Goal: Task Accomplishment & Management: Manage account settings

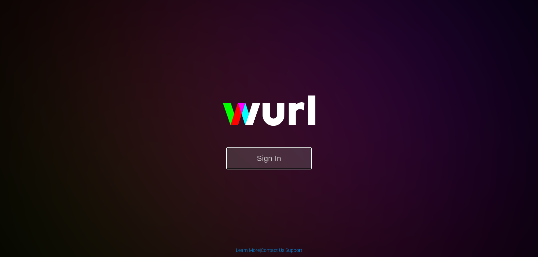
click at [267, 165] on button "Sign In" at bounding box center [268, 158] width 85 height 22
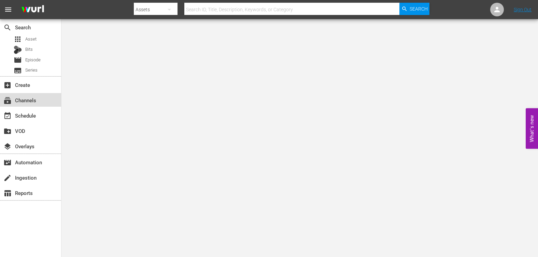
click at [28, 100] on div "subscriptions Channels" at bounding box center [19, 99] width 38 height 6
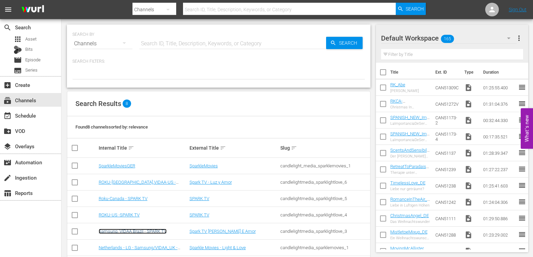
click at [148, 232] on link "Samsung, VIDAA Brazil - SPARK TV" at bounding box center [133, 231] width 68 height 5
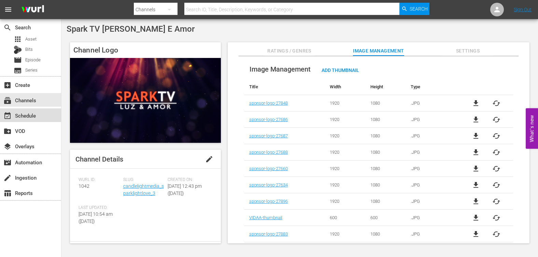
click at [28, 118] on div "event_available Schedule" at bounding box center [19, 115] width 38 height 6
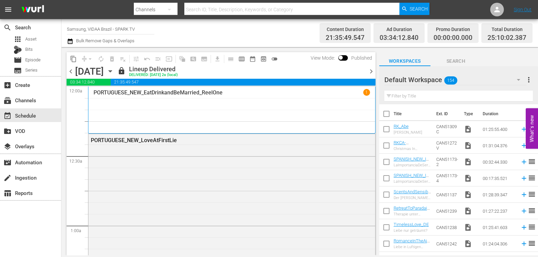
click at [114, 72] on icon "button" at bounding box center [110, 72] width 8 height 8
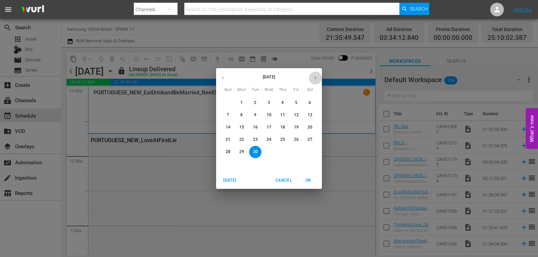
click at [315, 77] on icon "button" at bounding box center [315, 77] width 5 height 5
click at [244, 125] on span "15" at bounding box center [241, 128] width 12 height 6
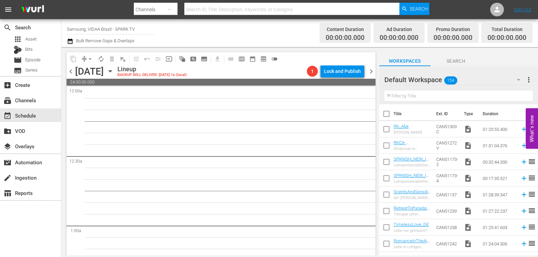
click at [114, 72] on icon "button" at bounding box center [110, 72] width 8 height 8
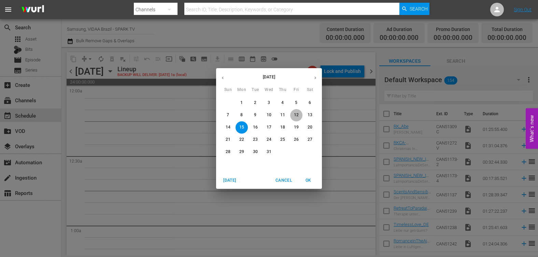
click at [291, 114] on span "12" at bounding box center [296, 115] width 12 height 6
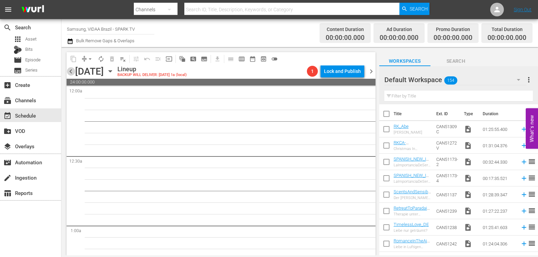
click at [72, 71] on span "chevron_left" at bounding box center [71, 71] width 9 height 9
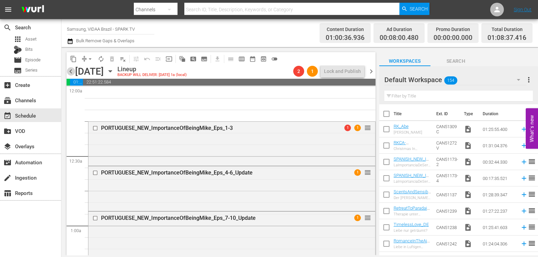
click at [71, 73] on span "chevron_left" at bounding box center [71, 71] width 9 height 9
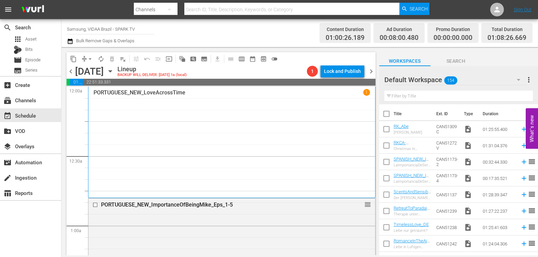
click at [72, 71] on span "chevron_left" at bounding box center [71, 71] width 9 height 9
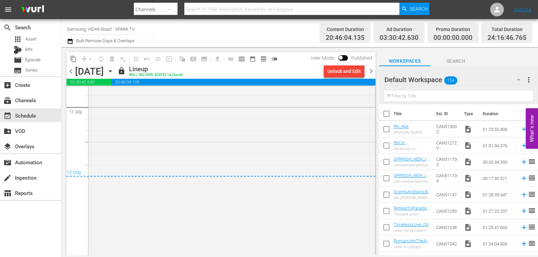
scroll to position [3285, 0]
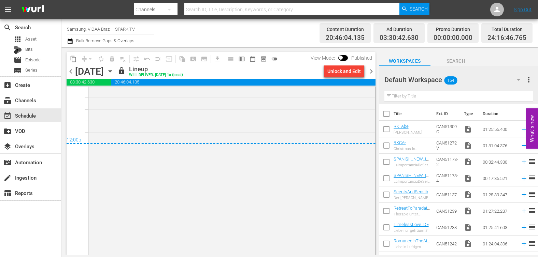
click at [369, 72] on span "chevron_right" at bounding box center [371, 71] width 9 height 9
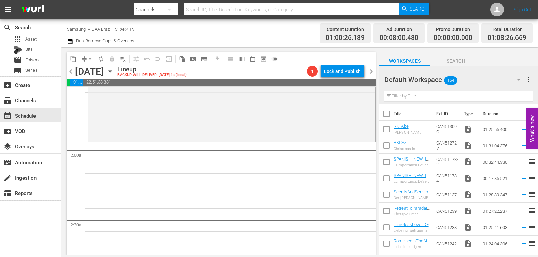
scroll to position [219, 0]
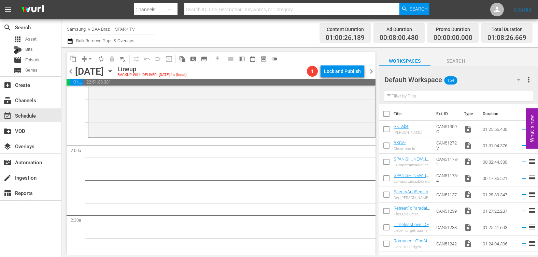
click at [424, 96] on input "text" at bounding box center [458, 96] width 148 height 11
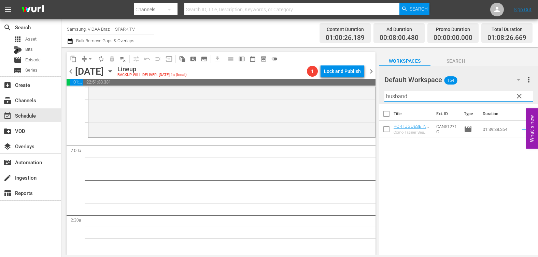
type input "husband"
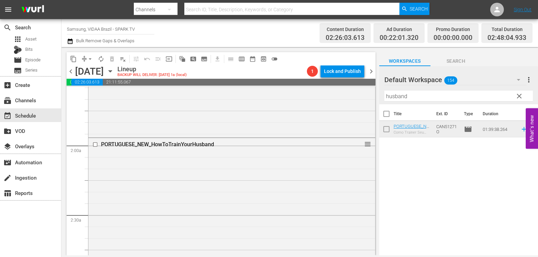
click at [387, 132] on input "checkbox" at bounding box center [386, 131] width 14 height 14
checkbox input "true"
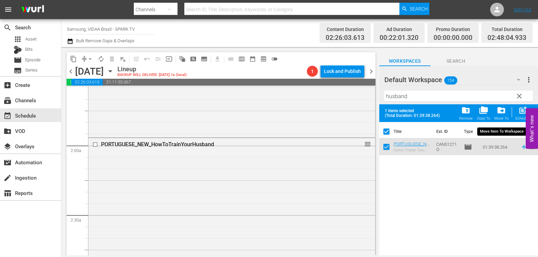
click at [504, 112] on span "drive_file_move" at bounding box center [501, 110] width 9 height 9
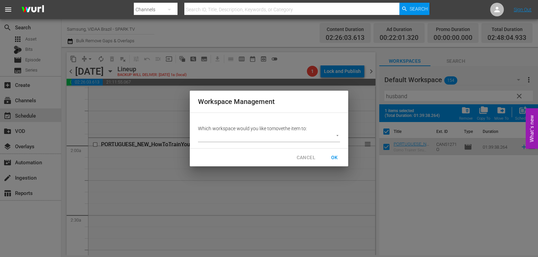
click at [313, 141] on body "menu Search By Channels Search ID, Title, Description, Keywords, or Category Se…" at bounding box center [269, 128] width 538 height 257
click at [257, 141] on li "Samsung Brazil - Workspace (116)" at bounding box center [240, 136] width 85 height 11
type input "2222"
click at [337, 157] on span "OK" at bounding box center [334, 158] width 11 height 9
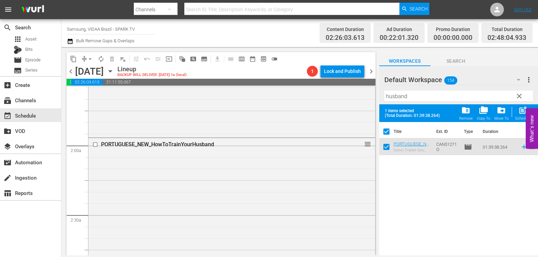
click at [519, 97] on span "clear" at bounding box center [519, 96] width 8 height 8
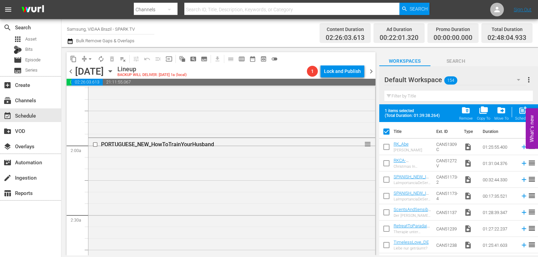
click at [386, 132] on input "checkbox" at bounding box center [386, 133] width 14 height 14
checkbox input "false"
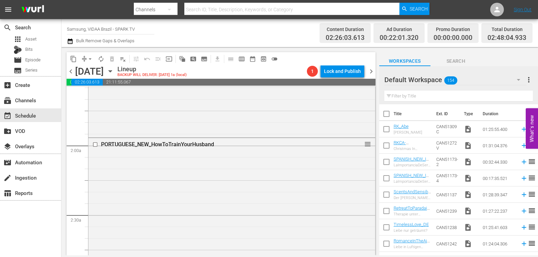
click at [425, 98] on input "text" at bounding box center [458, 96] width 148 height 11
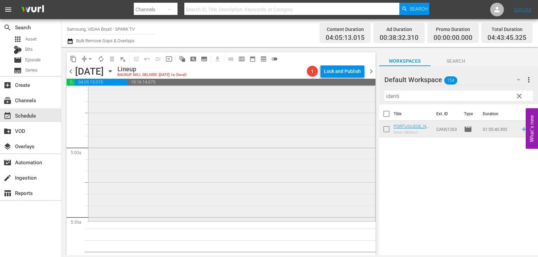
scroll to position [646, 0]
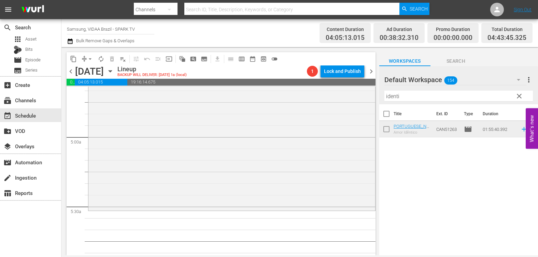
click at [413, 96] on input "identi" at bounding box center [458, 96] width 148 height 11
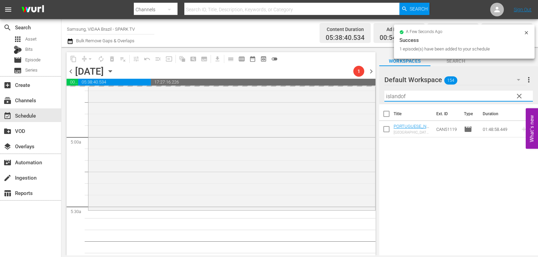
click at [409, 93] on input "islandof" at bounding box center [458, 96] width 148 height 11
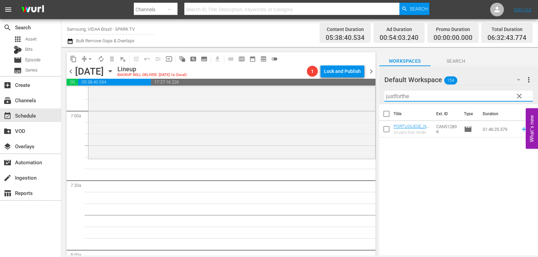
scroll to position [925, 0]
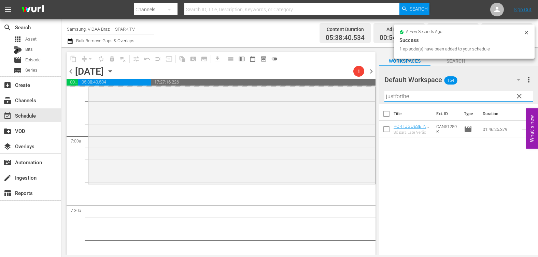
click at [428, 95] on input "justforthe" at bounding box center [458, 96] width 148 height 11
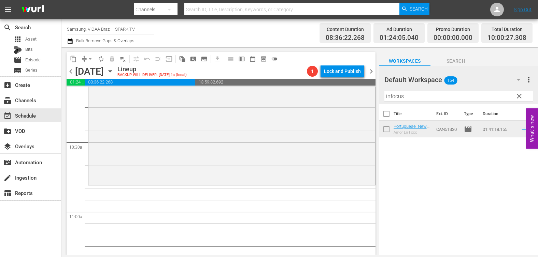
scroll to position [1409, 0]
click at [441, 97] on input "infocus" at bounding box center [458, 96] width 148 height 11
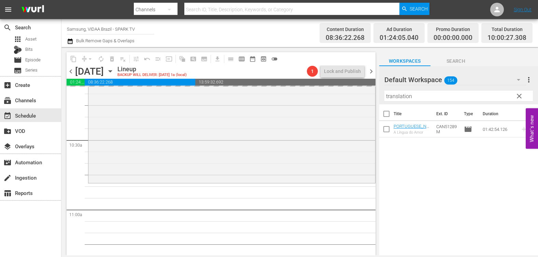
click at [422, 96] on input "translation" at bounding box center [458, 96] width 148 height 11
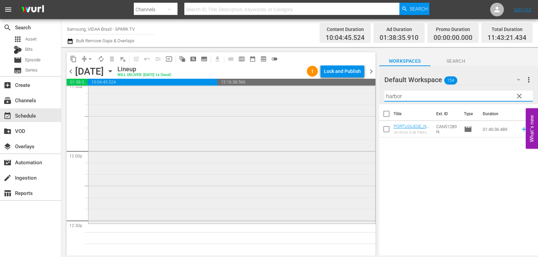
scroll to position [1638, 0]
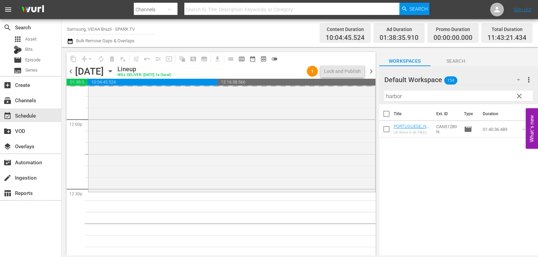
click at [413, 95] on input "harbor" at bounding box center [458, 96] width 148 height 11
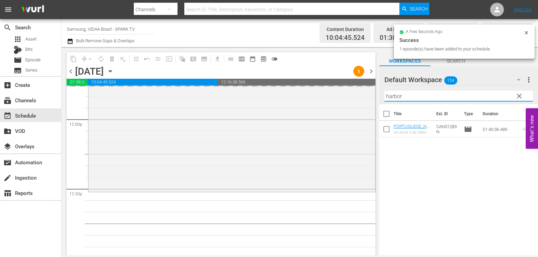
click at [413, 95] on input "harbor" at bounding box center [458, 96] width 148 height 11
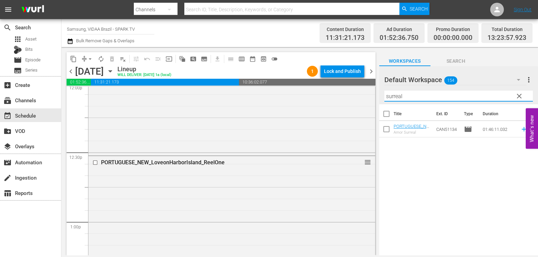
scroll to position [1911, 0]
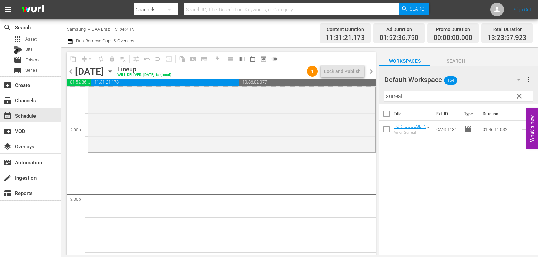
click at [439, 94] on input "surreal" at bounding box center [458, 96] width 148 height 11
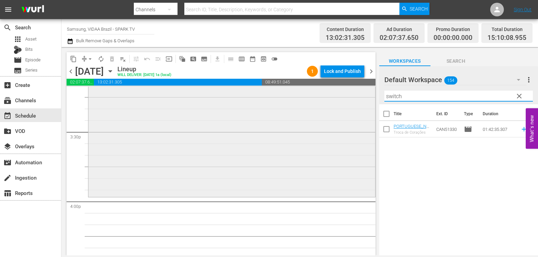
scroll to position [2115, 0]
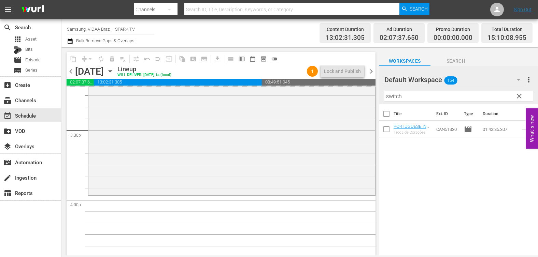
click at [414, 94] on input "switch" at bounding box center [458, 96] width 148 height 11
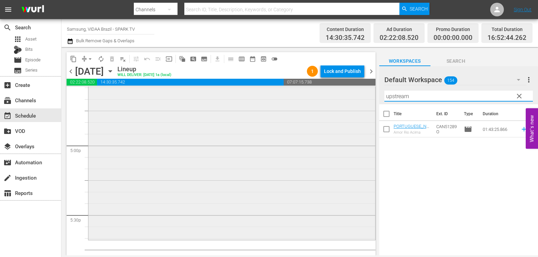
scroll to position [2319, 0]
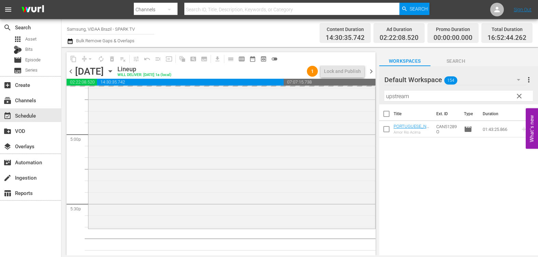
click at [421, 97] on input "upstream" at bounding box center [458, 96] width 148 height 11
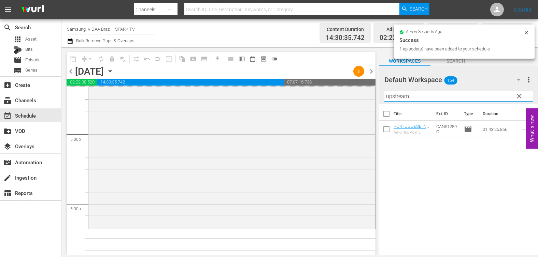
click at [421, 97] on input "upstream" at bounding box center [458, 96] width 148 height 11
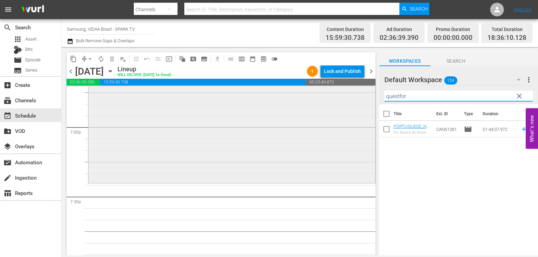
scroll to position [2623, 0]
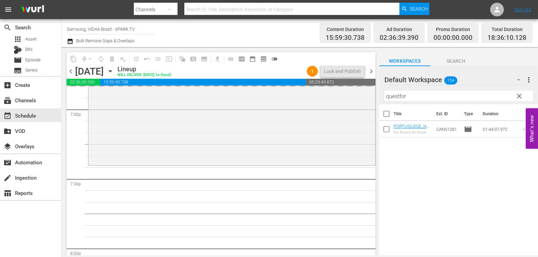
click at [435, 96] on input "questfor" at bounding box center [458, 96] width 148 height 11
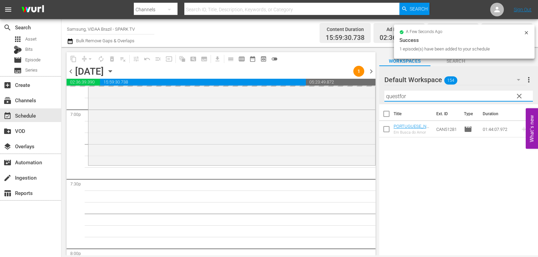
click at [435, 96] on input "questfor" at bounding box center [458, 96] width 148 height 11
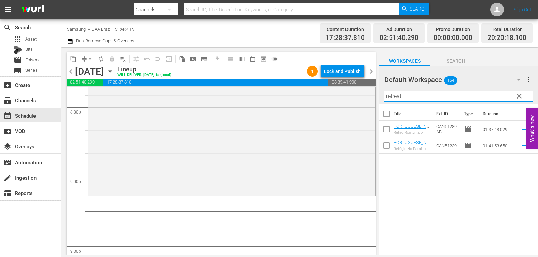
scroll to position [2836, 0]
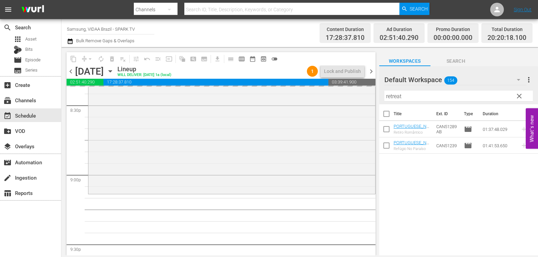
click at [424, 95] on input "retreat" at bounding box center [458, 96] width 148 height 11
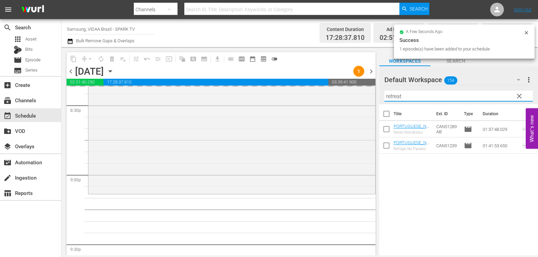
click at [424, 95] on input "retreat" at bounding box center [458, 96] width 148 height 11
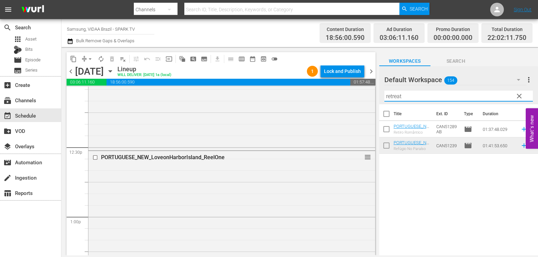
scroll to position [1679, 0]
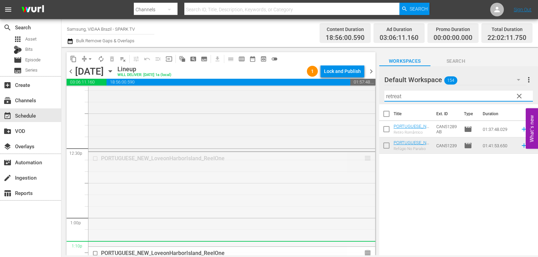
drag, startPoint x: 361, startPoint y: 158, endPoint x: 357, endPoint y: 244, distance: 86.1
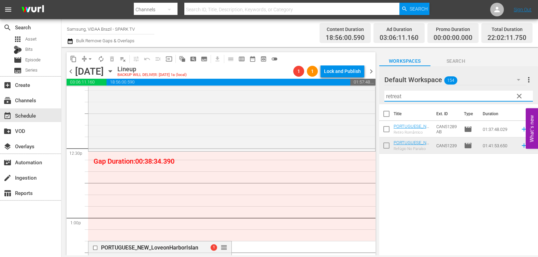
click at [453, 92] on input "retreat" at bounding box center [458, 96] width 148 height 11
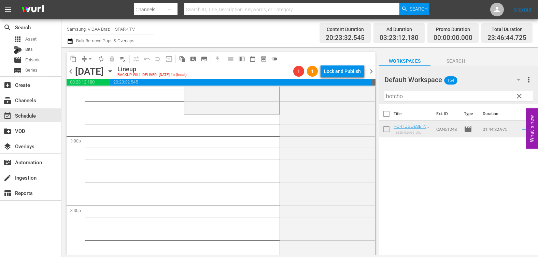
scroll to position [2001, 0]
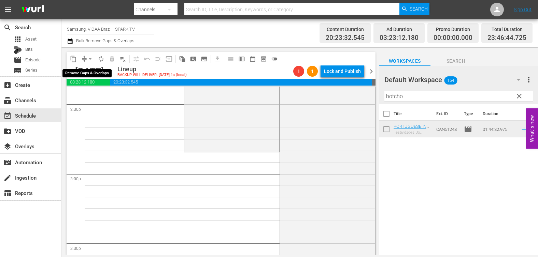
click at [91, 59] on span "arrow_drop_down" at bounding box center [90, 59] width 7 height 7
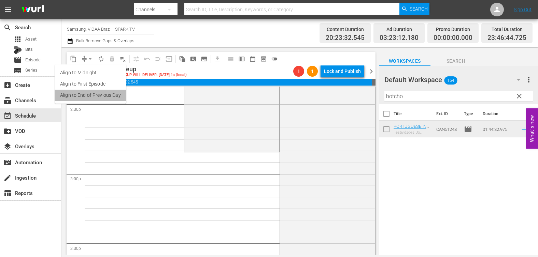
click at [104, 96] on li "Align to End of Previous Day" at bounding box center [91, 95] width 72 height 11
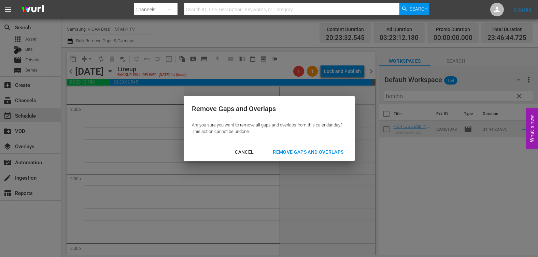
click at [289, 149] on div "Remove Gaps and Overlaps" at bounding box center [308, 152] width 82 height 9
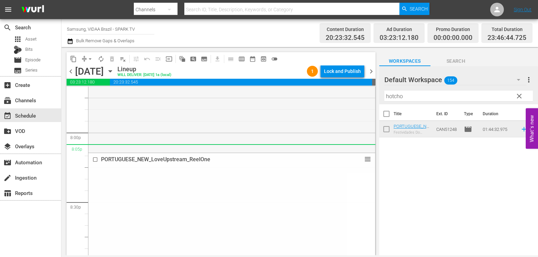
scroll to position [2841, 0]
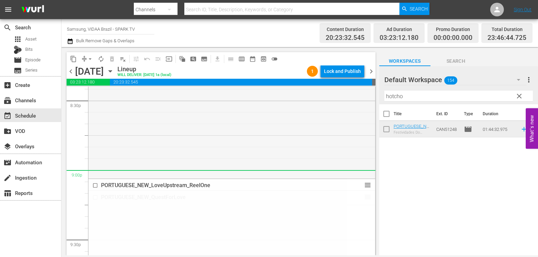
drag, startPoint x: 359, startPoint y: 124, endPoint x: 342, endPoint y: 172, distance: 50.9
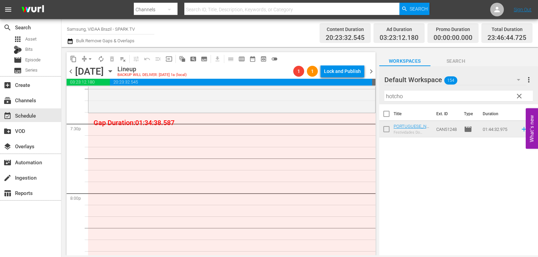
scroll to position [2674, 0]
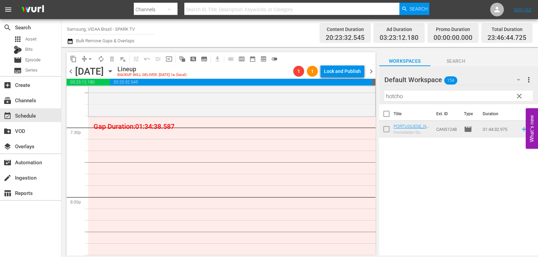
click at [457, 96] on input "hotcho" at bounding box center [458, 96] width 148 height 11
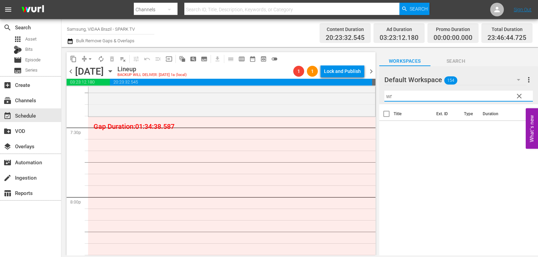
type input "w"
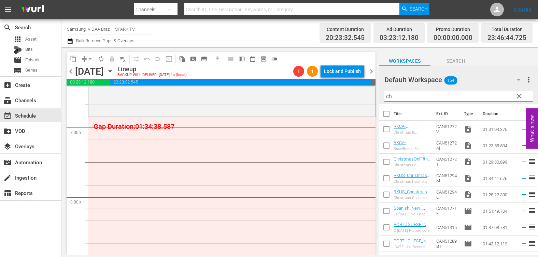
type input "c"
type input "r"
click at [505, 81] on div "Default Workspace 154" at bounding box center [455, 79] width 142 height 19
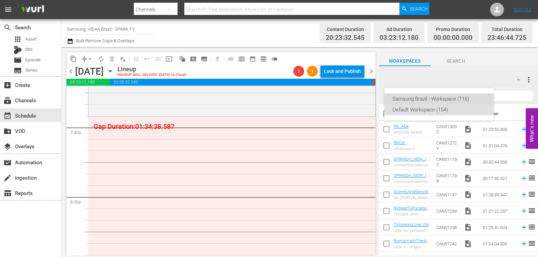
click at [478, 95] on div "Samsung Brazil - Workspace (116)" at bounding box center [438, 99] width 93 height 11
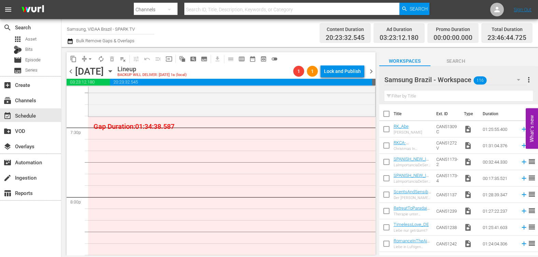
click at [463, 95] on input "text" at bounding box center [458, 96] width 148 height 11
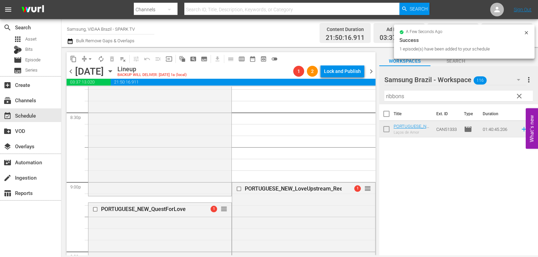
scroll to position [2906, 0]
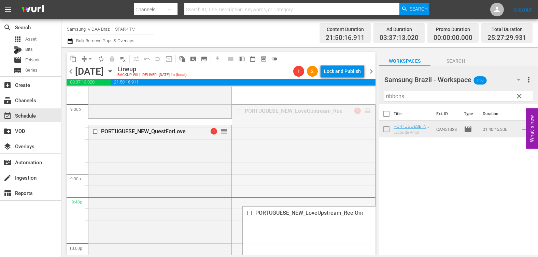
drag, startPoint x: 361, startPoint y: 112, endPoint x: 354, endPoint y: 202, distance: 89.7
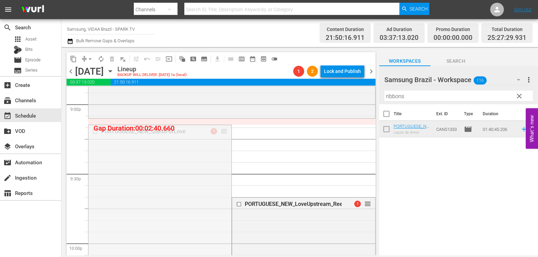
drag, startPoint x: 224, startPoint y: 132, endPoint x: 227, endPoint y: 184, distance: 51.9
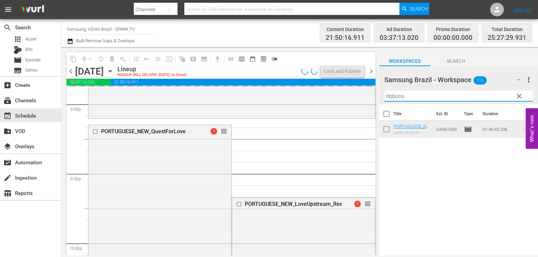
click at [420, 97] on input "ribbons" at bounding box center [458, 96] width 148 height 11
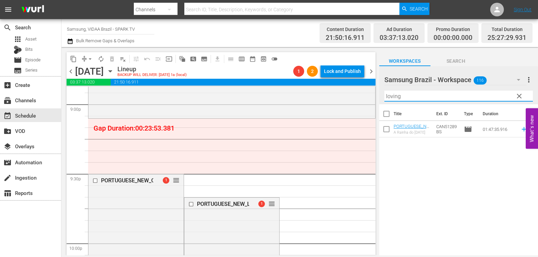
type input "loving"
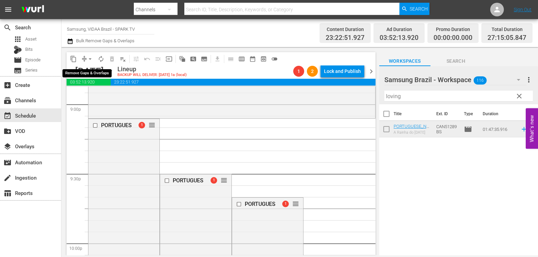
click at [88, 58] on span "arrow_drop_down" at bounding box center [90, 59] width 7 height 7
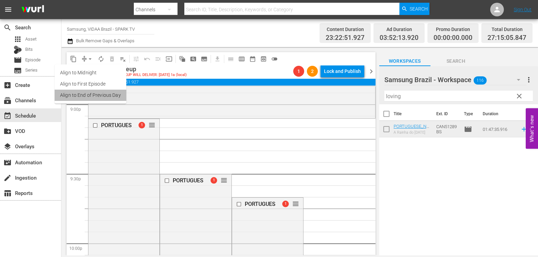
click at [101, 92] on li "Align to End of Previous Day" at bounding box center [91, 95] width 72 height 11
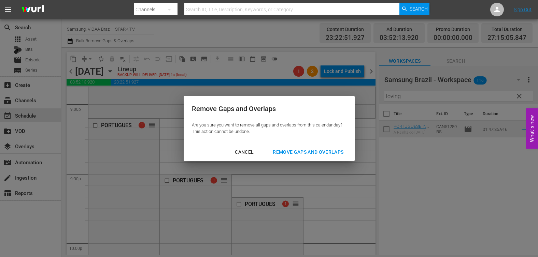
click at [302, 152] on div "Remove Gaps and Overlaps" at bounding box center [308, 152] width 82 height 9
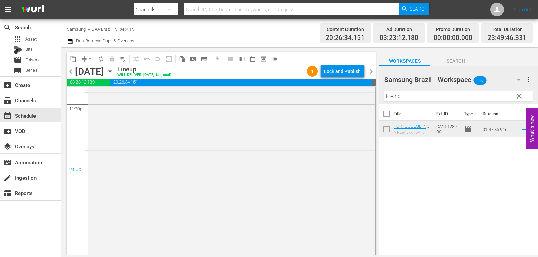
scroll to position [3261, 0]
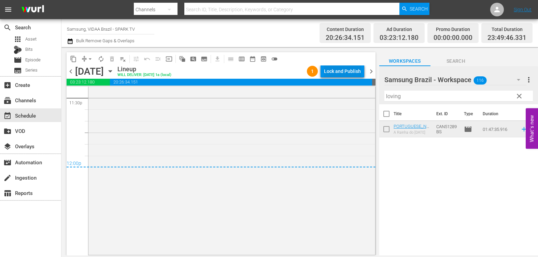
click at [341, 72] on div "Lock and Publish" at bounding box center [342, 71] width 37 height 12
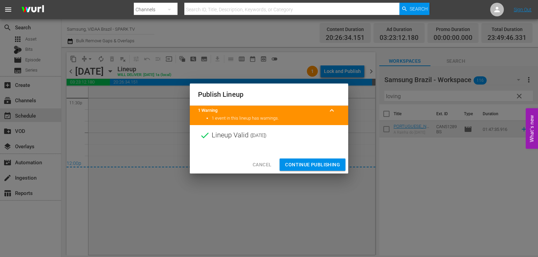
click at [315, 164] on span "Continue Publishing" at bounding box center [312, 165] width 55 height 9
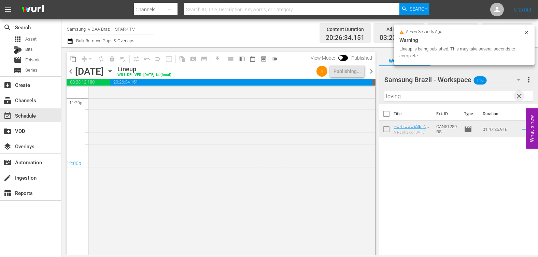
click at [520, 95] on span "clear" at bounding box center [519, 96] width 8 height 8
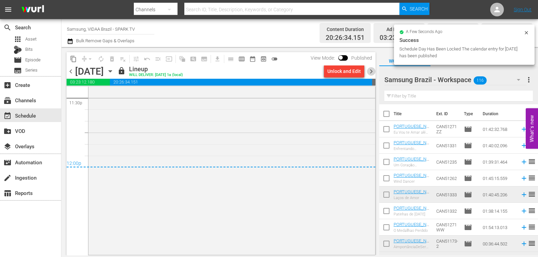
click at [372, 74] on span "chevron_right" at bounding box center [371, 71] width 9 height 9
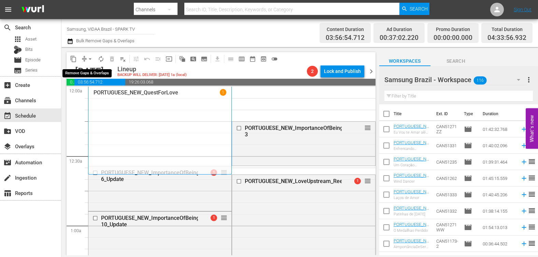
click at [89, 59] on span "arrow_drop_down" at bounding box center [90, 59] width 7 height 7
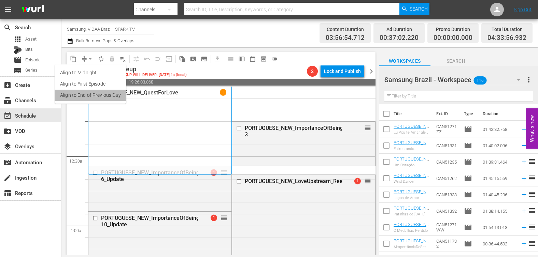
click at [100, 93] on li "Align to End of Previous Day" at bounding box center [91, 95] width 72 height 11
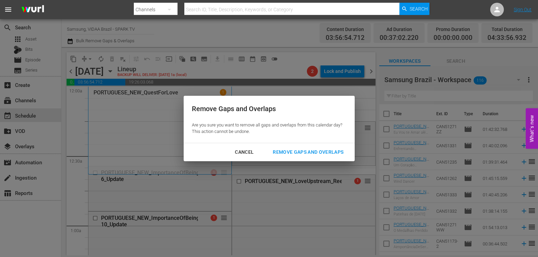
click at [290, 152] on div "Remove Gaps and Overlaps" at bounding box center [308, 152] width 82 height 9
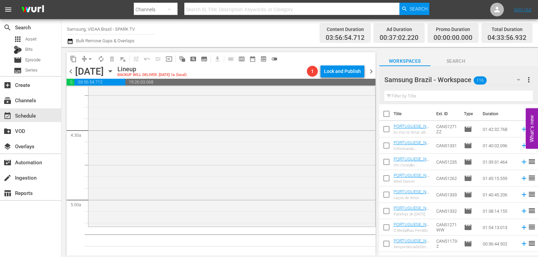
scroll to position [638, 0]
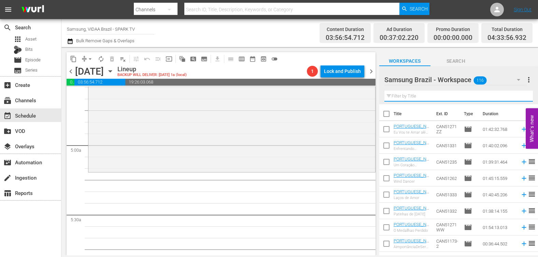
click at [466, 97] on input "text" at bounding box center [458, 96] width 148 height 11
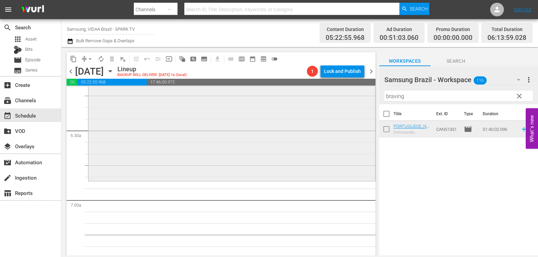
scroll to position [862, 0]
click at [413, 97] on input "braving" at bounding box center [458, 96] width 148 height 11
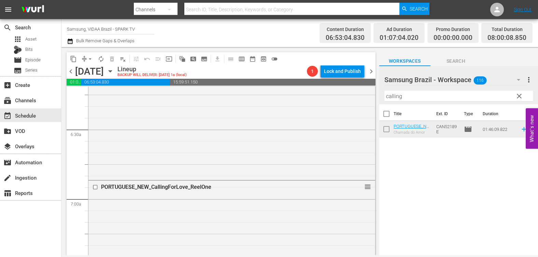
click at [431, 97] on input "calling" at bounding box center [458, 96] width 148 height 11
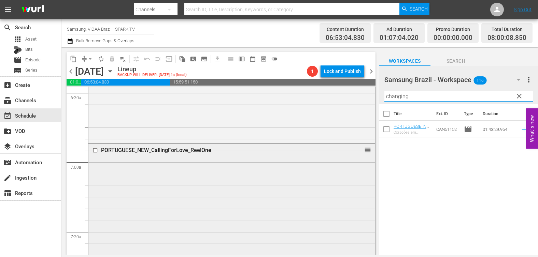
scroll to position [1055, 0]
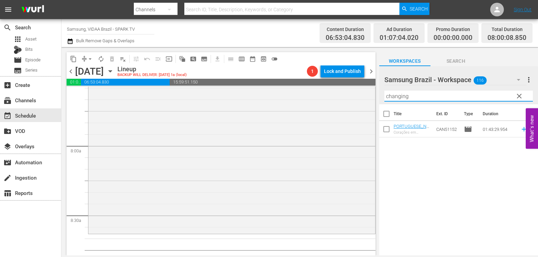
type input "changing"
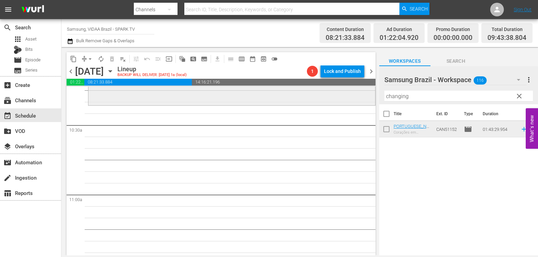
scroll to position [1434, 0]
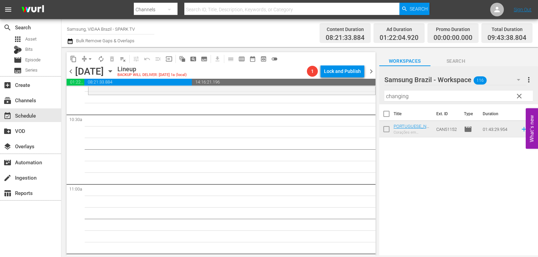
click at [520, 96] on span "clear" at bounding box center [519, 96] width 8 height 8
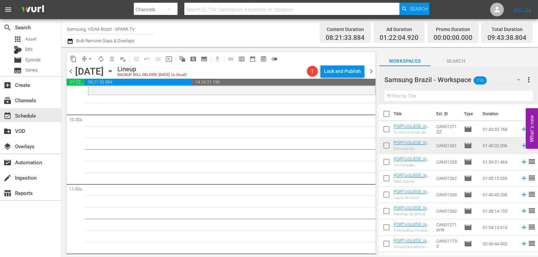
click at [484, 95] on input "text" at bounding box center [458, 96] width 148 height 11
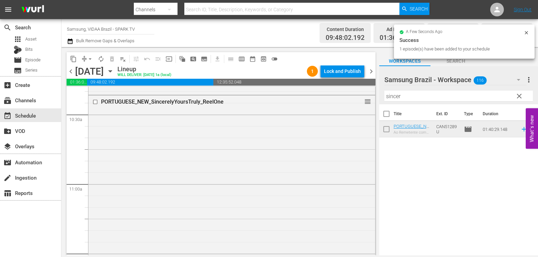
click at [423, 96] on input "sincer" at bounding box center [458, 96] width 148 height 11
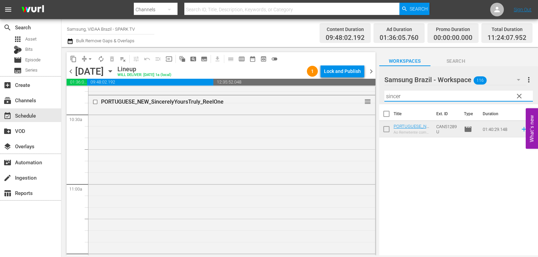
click at [423, 96] on input "sincer" at bounding box center [458, 96] width 148 height 11
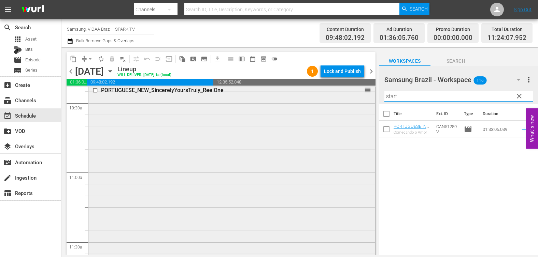
scroll to position [1596, 0]
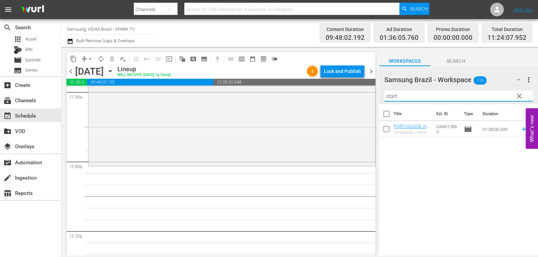
click at [482, 98] on input "start" at bounding box center [458, 96] width 148 height 11
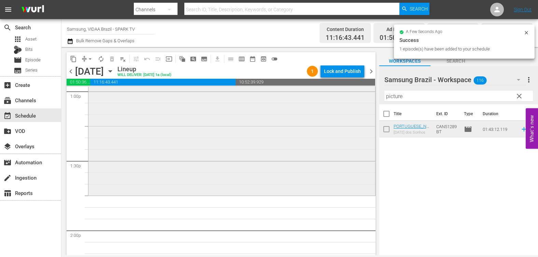
scroll to position [1809, 0]
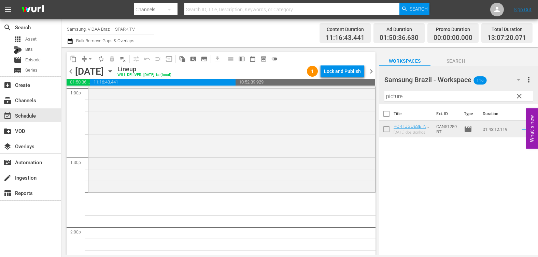
click at [426, 96] on input "picture" at bounding box center [458, 96] width 148 height 11
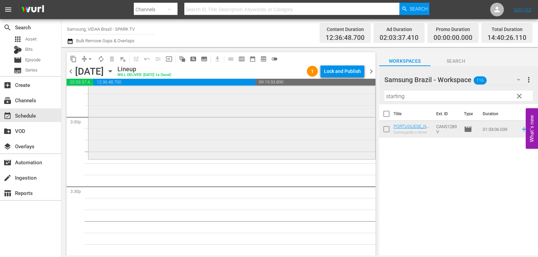
scroll to position [2088, 0]
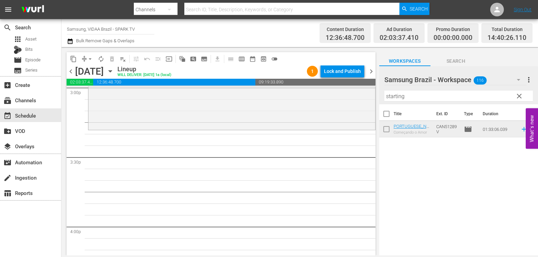
click at [457, 97] on input "starting" at bounding box center [458, 96] width 148 height 11
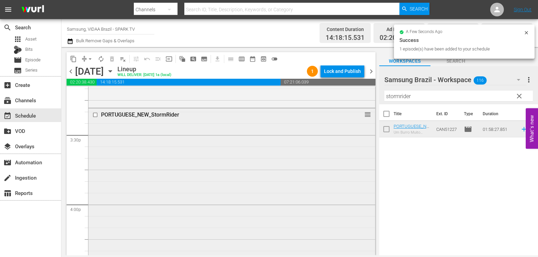
scroll to position [2269, 0]
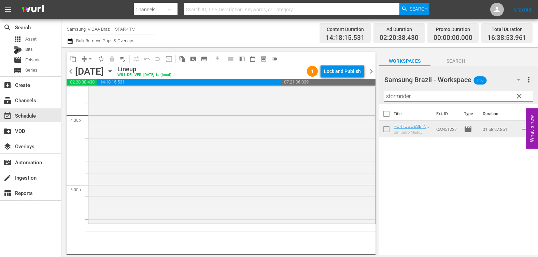
click at [448, 94] on input "stormrider" at bounding box center [458, 96] width 148 height 11
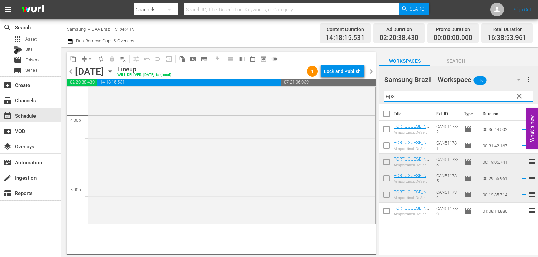
click at [425, 96] on input "eps" at bounding box center [458, 96] width 148 height 11
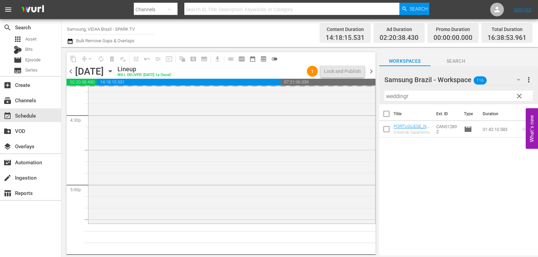
click at [427, 95] on input "weddingr" at bounding box center [458, 96] width 148 height 11
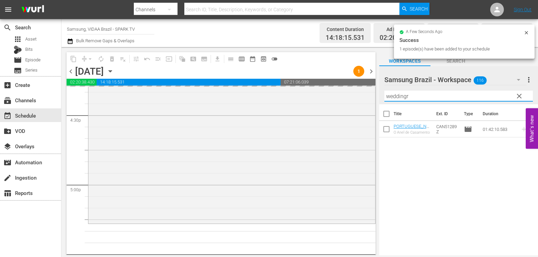
click at [427, 95] on input "weddingr" at bounding box center [458, 96] width 148 height 11
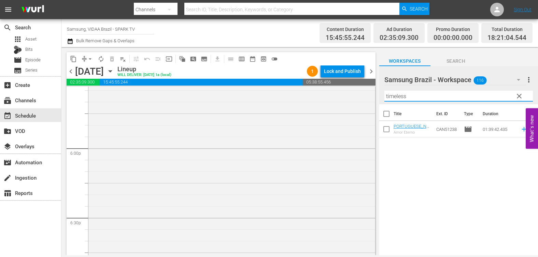
scroll to position [2589, 0]
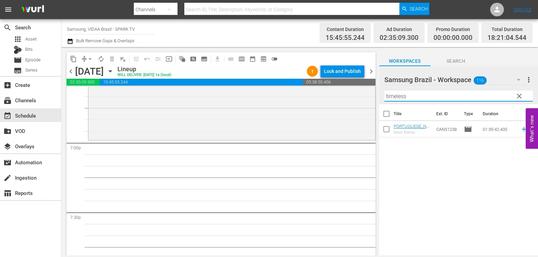
click at [444, 91] on input "timeless" at bounding box center [458, 96] width 148 height 11
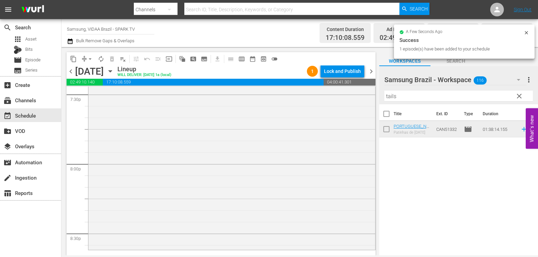
scroll to position [2753, 0]
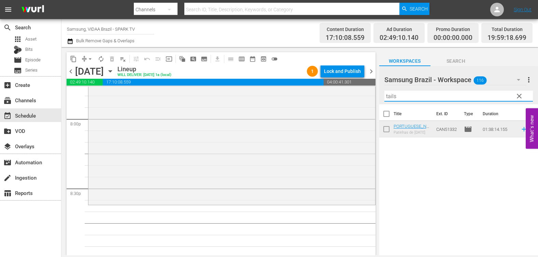
click at [425, 96] on input "tails" at bounding box center [458, 96] width 148 height 11
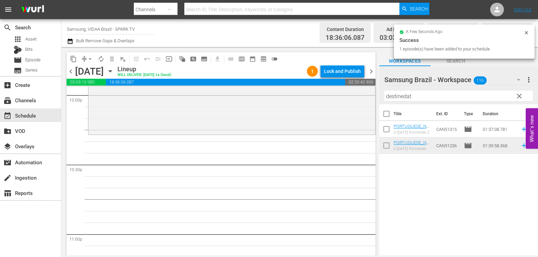
scroll to position [3056, 0]
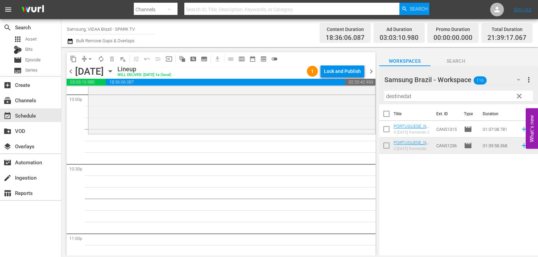
click at [464, 98] on input "destinedat" at bounding box center [458, 96] width 148 height 11
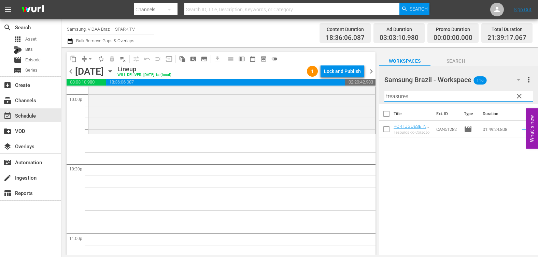
type input "treasures"
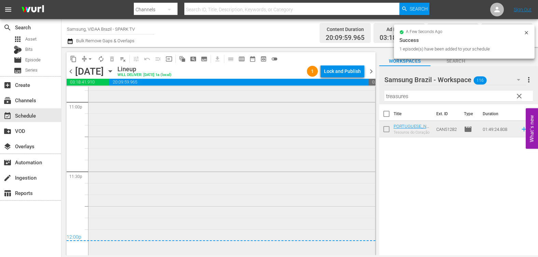
scroll to position [3188, 0]
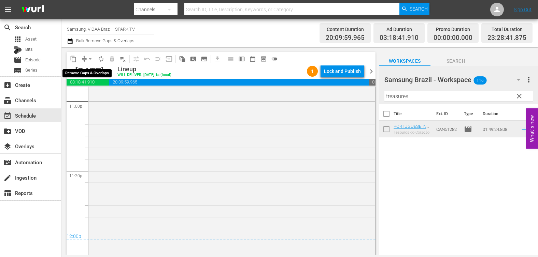
click at [89, 60] on span "arrow_drop_down" at bounding box center [90, 59] width 7 height 7
click at [96, 97] on li "Align to End of Previous Day" at bounding box center [91, 95] width 72 height 11
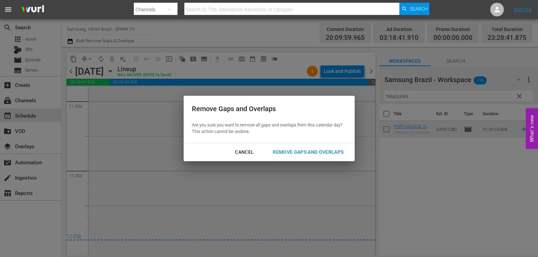
click at [278, 151] on div "Remove Gaps and Overlaps" at bounding box center [308, 152] width 82 height 9
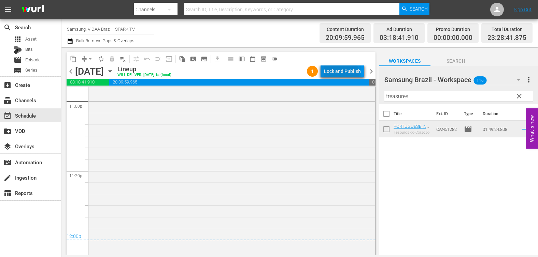
click at [342, 75] on div "Lock and Publish" at bounding box center [342, 71] width 37 height 12
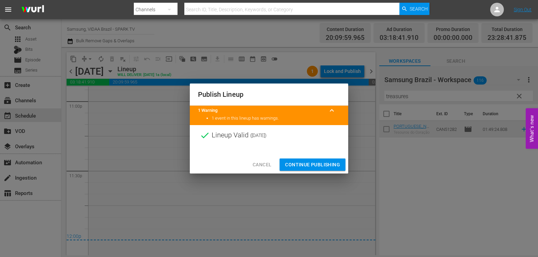
click at [319, 168] on span "Continue Publishing" at bounding box center [312, 165] width 55 height 9
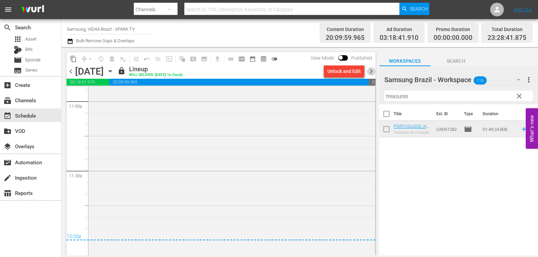
click at [372, 72] on span "chevron_right" at bounding box center [371, 71] width 9 height 9
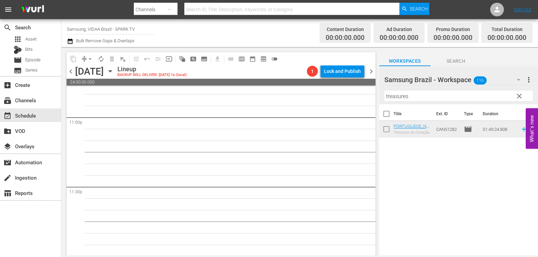
scroll to position [3160, 0]
